Goal: Information Seeking & Learning: Learn about a topic

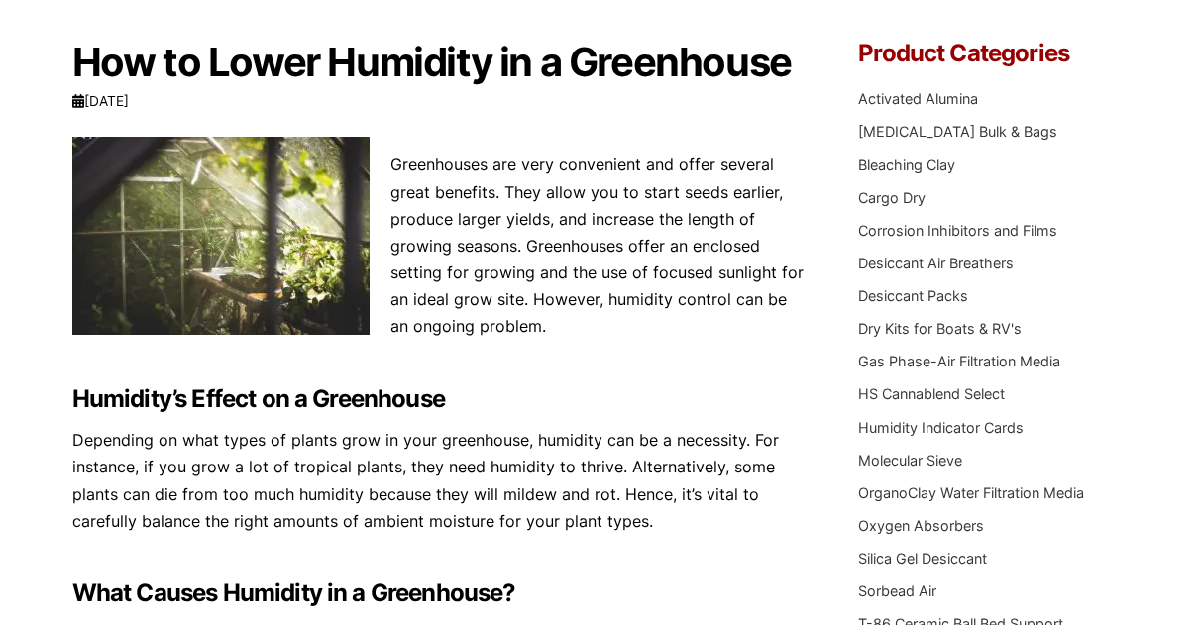
scroll to position [277, 0]
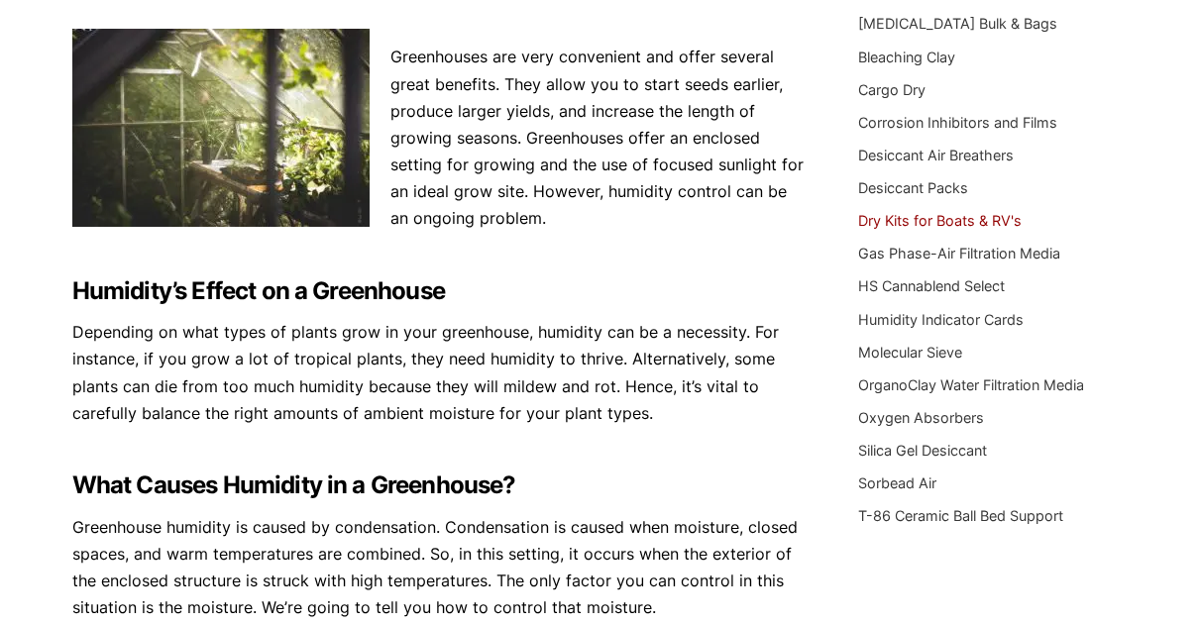
click at [949, 212] on link "Dry Kits for Boats & RV's" at bounding box center [939, 220] width 163 height 17
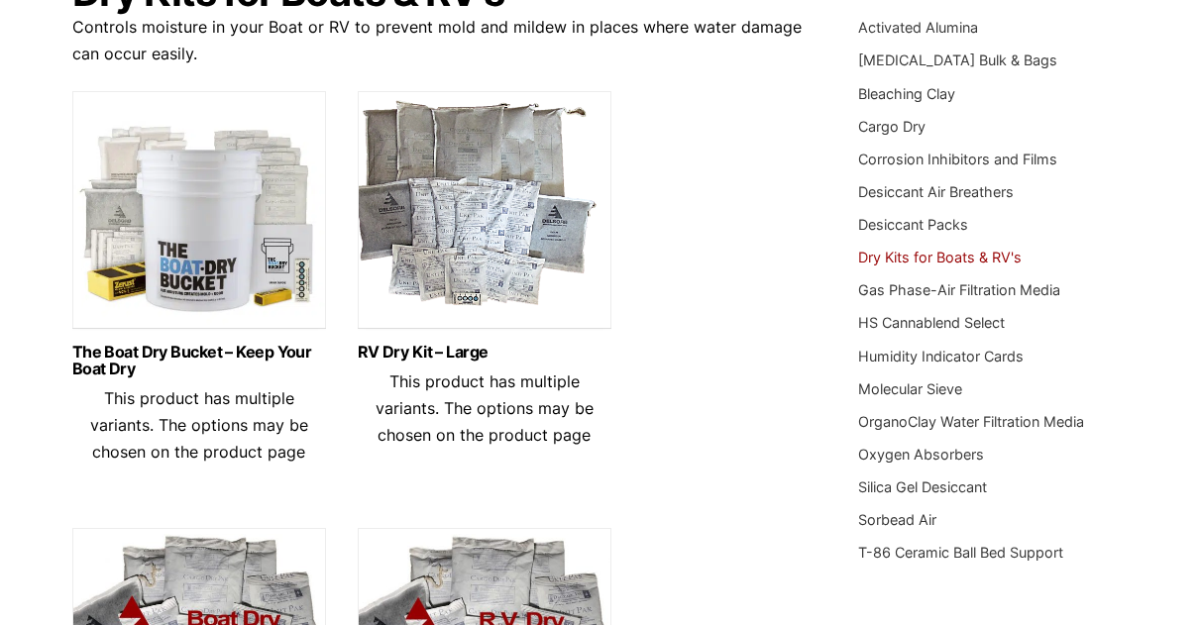
scroll to position [396, 0]
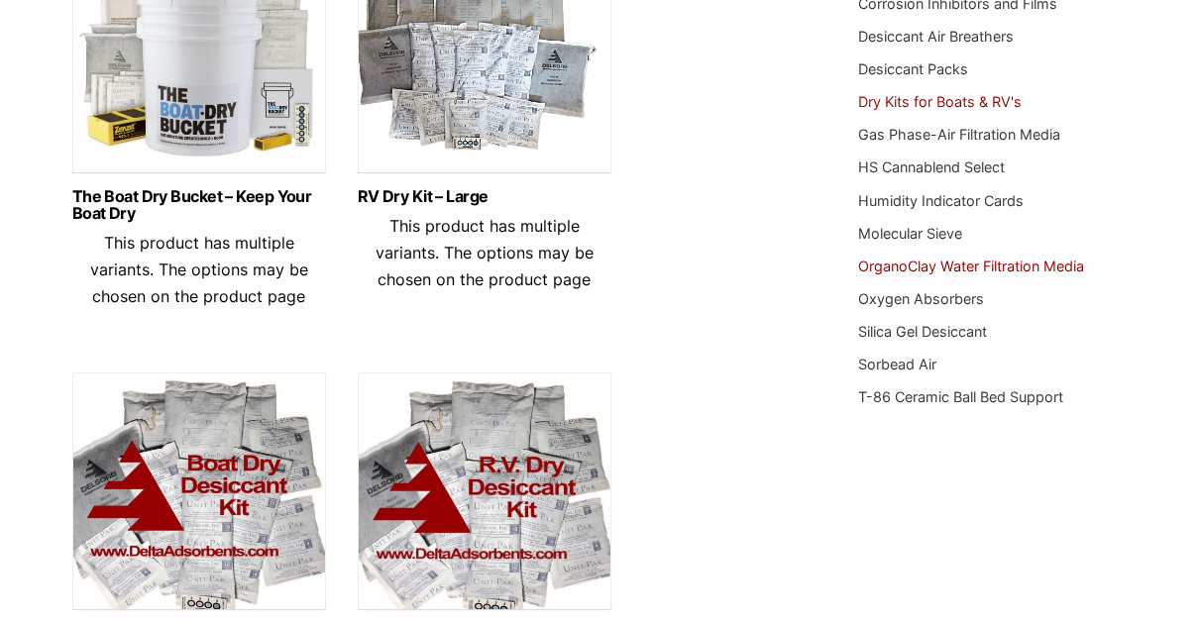
click at [1033, 263] on link "OrganoClay Water Filtration Media" at bounding box center [971, 266] width 226 height 17
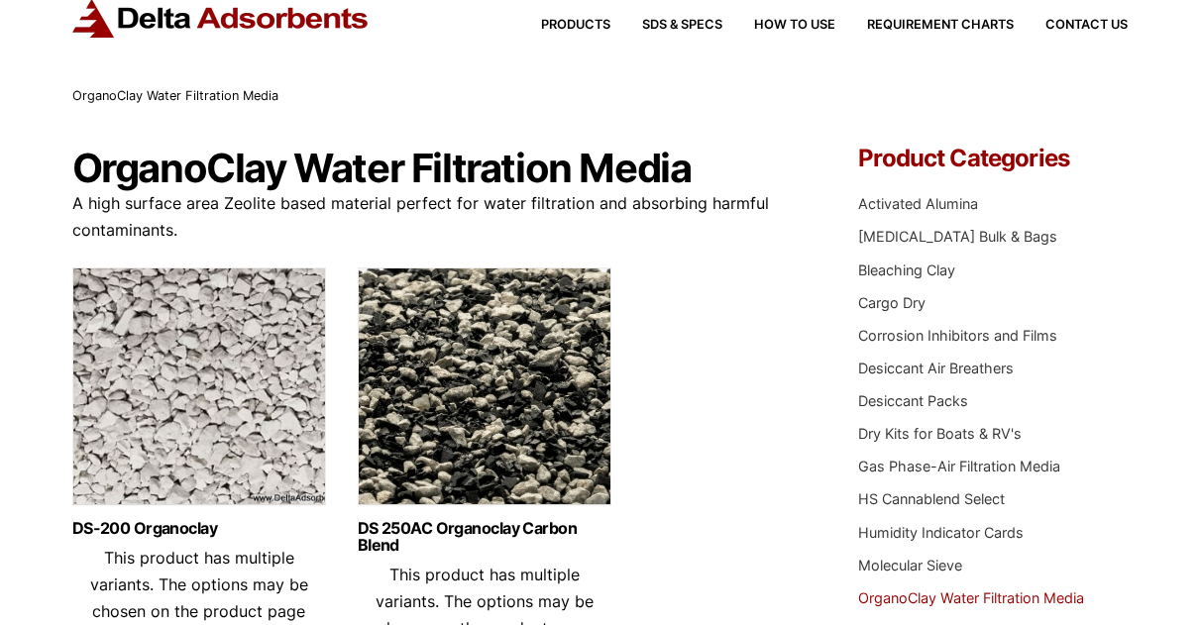
scroll to position [52, 0]
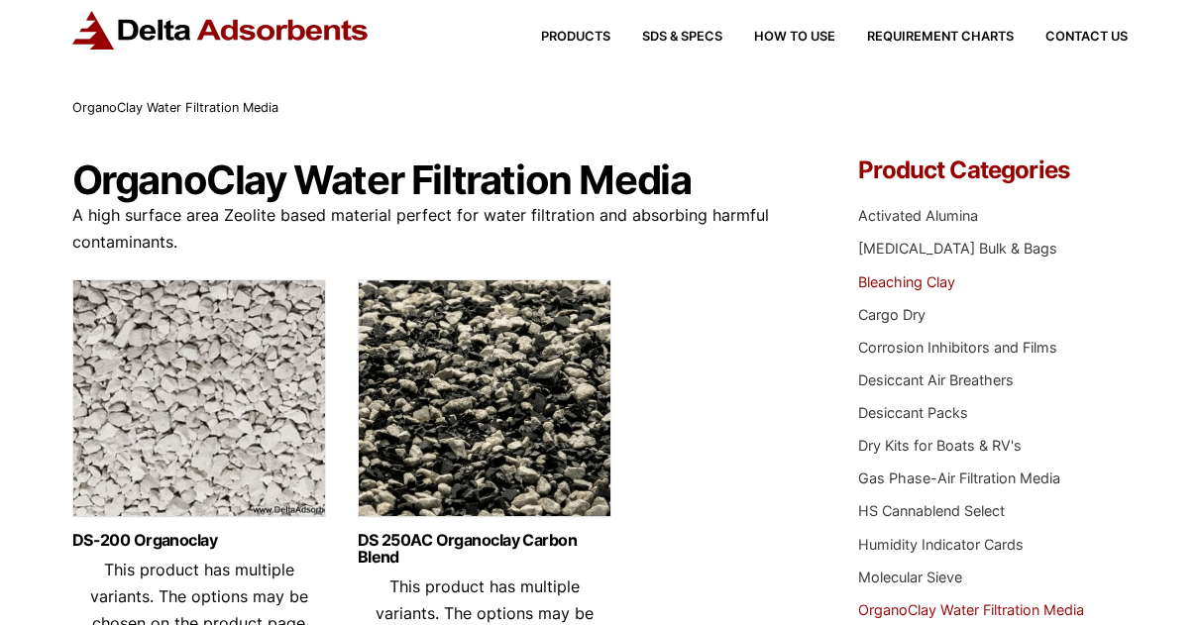
click at [902, 273] on link "Bleaching Clay" at bounding box center [906, 281] width 97 height 17
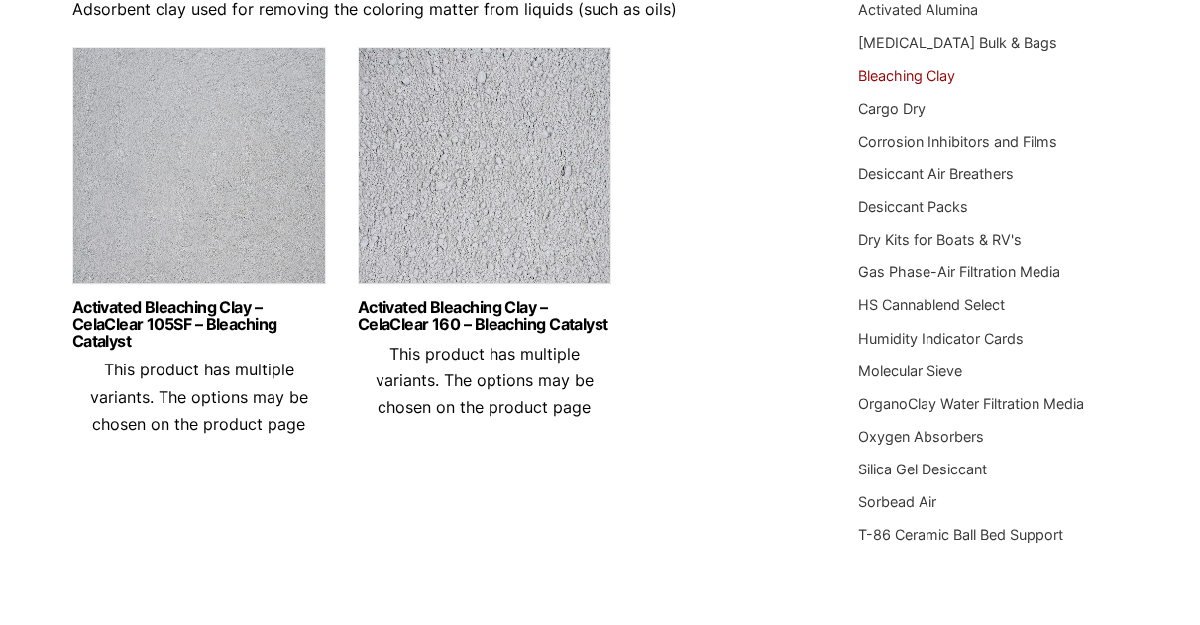
scroll to position [192, 0]
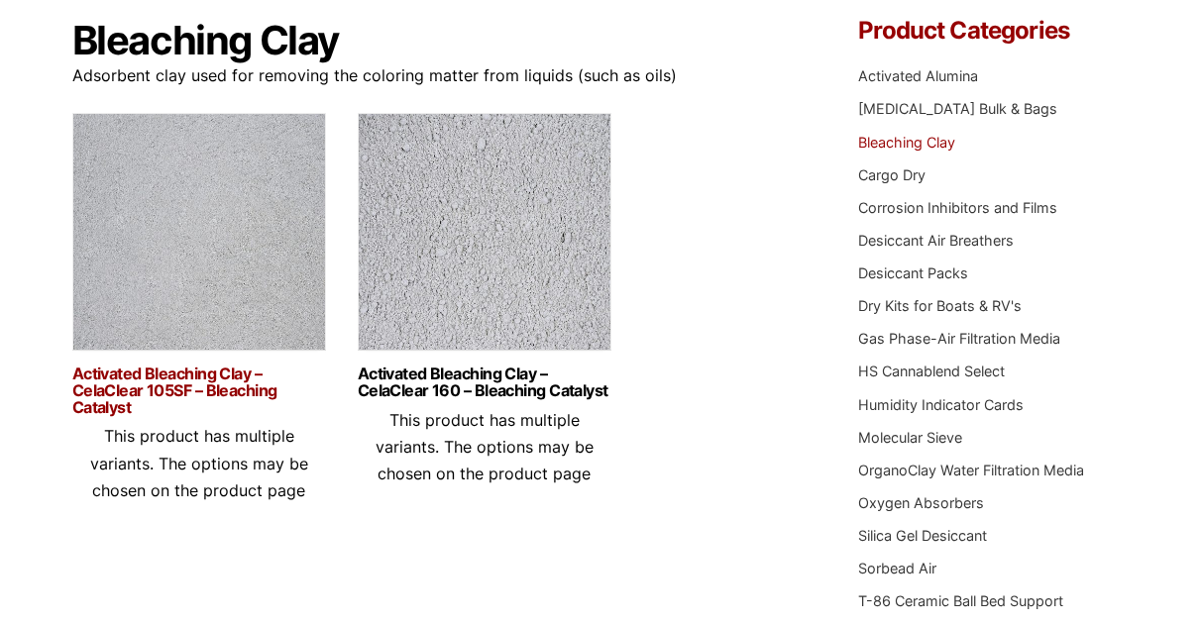
click at [194, 391] on link "Activated Bleaching Clay – CelaClear 105SF – Bleaching Catalyst" at bounding box center [199, 391] width 254 height 50
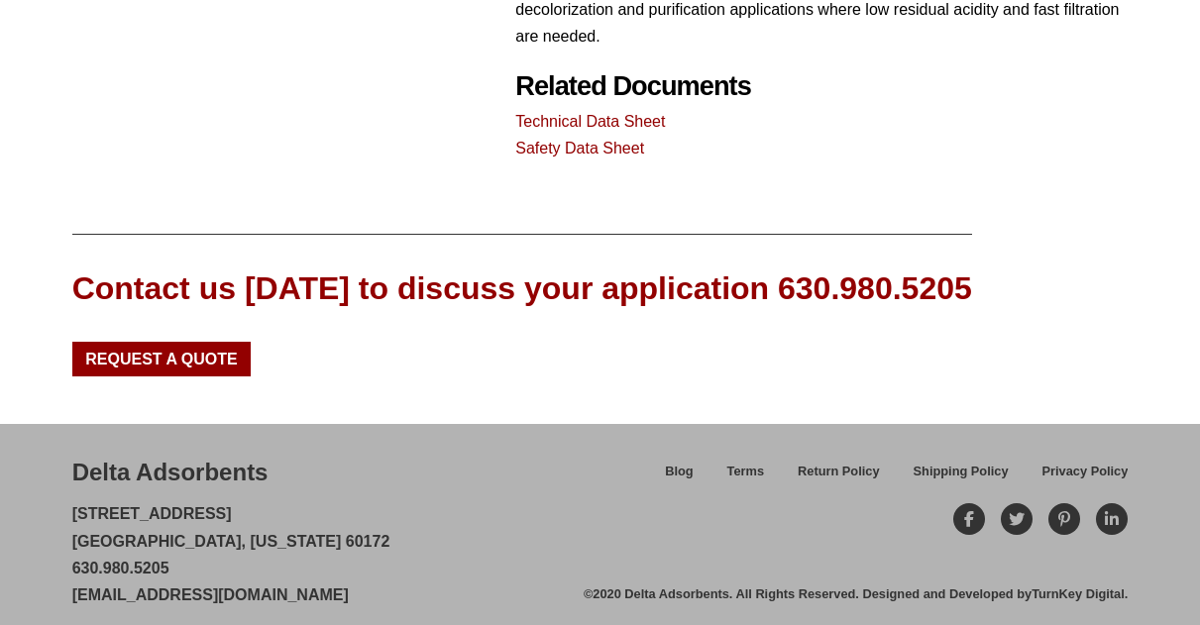
scroll to position [1157, 0]
